Goal: Task Accomplishment & Management: Manage account settings

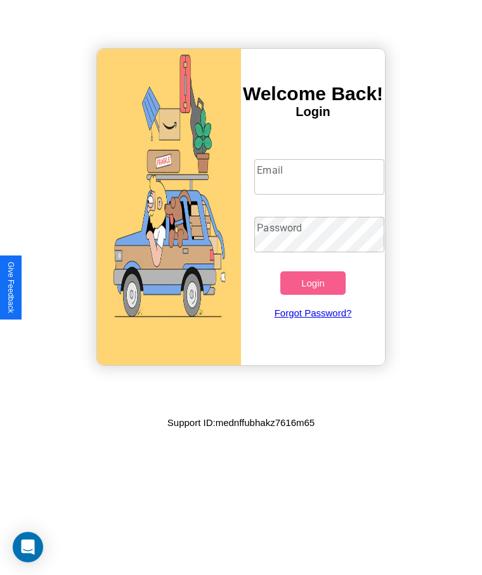
click at [319, 177] on input "Email" at bounding box center [318, 177] width 129 height 36
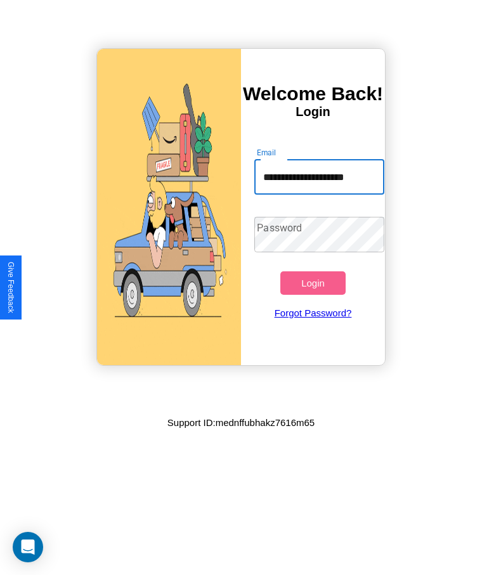
scroll to position [0, 5]
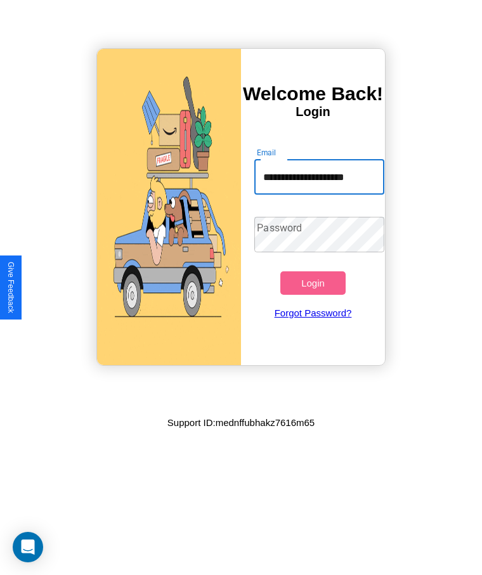
type input "**********"
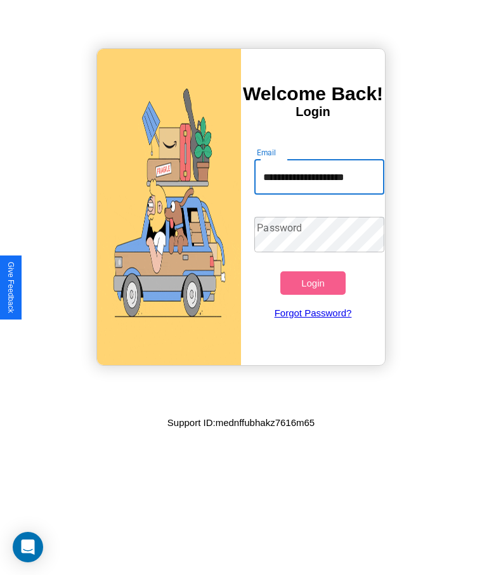
scroll to position [0, 0]
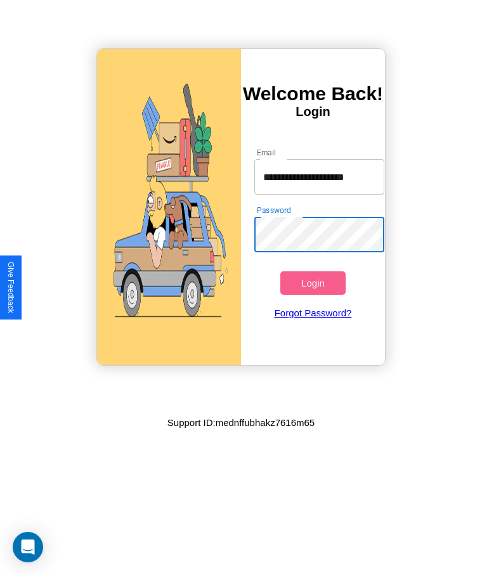
click at [313, 283] on button "Login" at bounding box center [312, 282] width 65 height 23
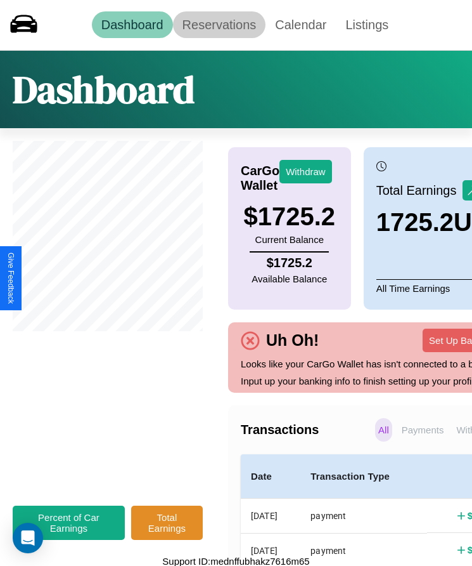
click at [219, 25] on link "Reservations" at bounding box center [219, 24] width 93 height 27
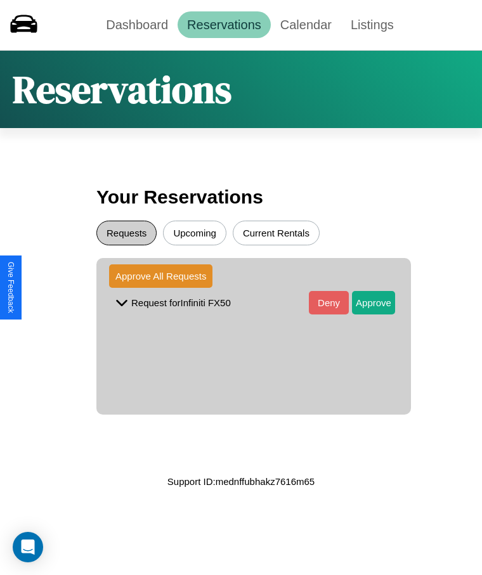
click at [126, 233] on button "Requests" at bounding box center [126, 233] width 60 height 25
click at [364, 302] on button "Approve" at bounding box center [373, 302] width 43 height 23
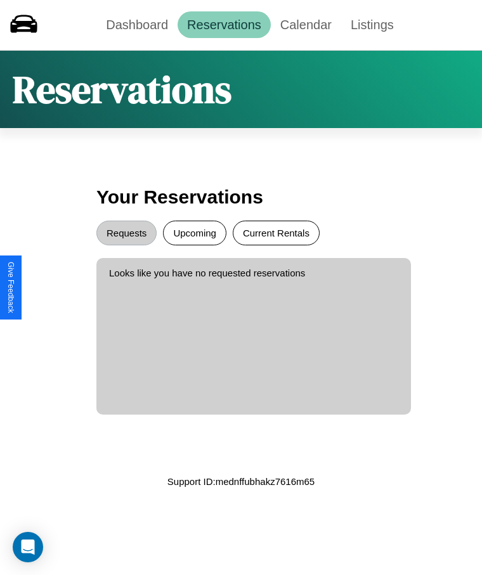
click at [276, 233] on button "Current Rentals" at bounding box center [276, 233] width 87 height 25
